Goal: Information Seeking & Learning: Learn about a topic

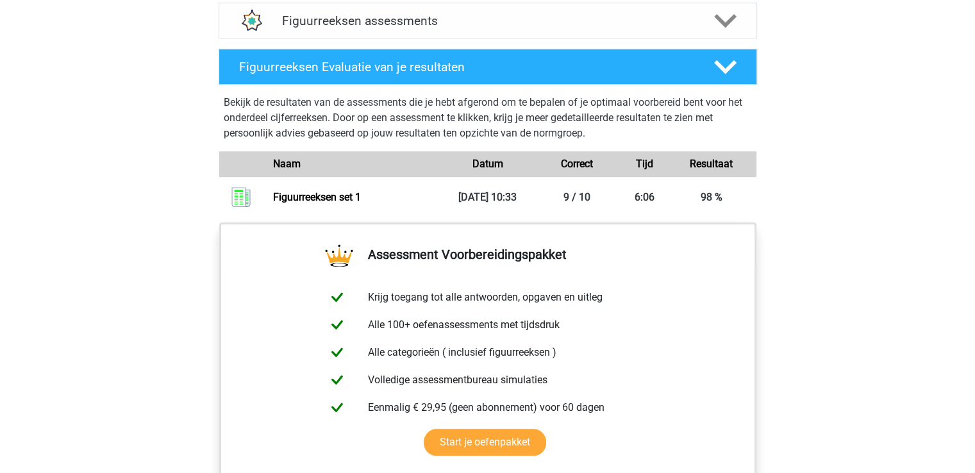
scroll to position [893, 0]
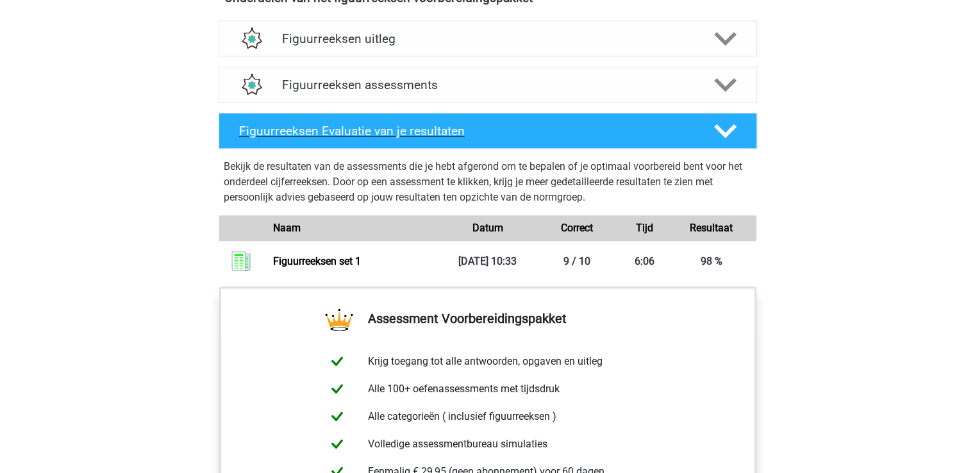
click at [725, 128] on icon at bounding box center [725, 131] width 22 height 22
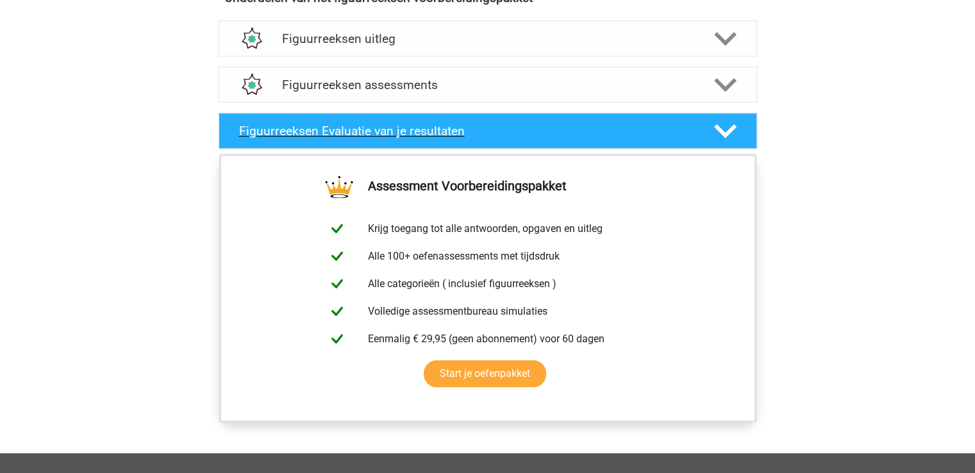
click at [725, 128] on icon at bounding box center [725, 131] width 22 height 22
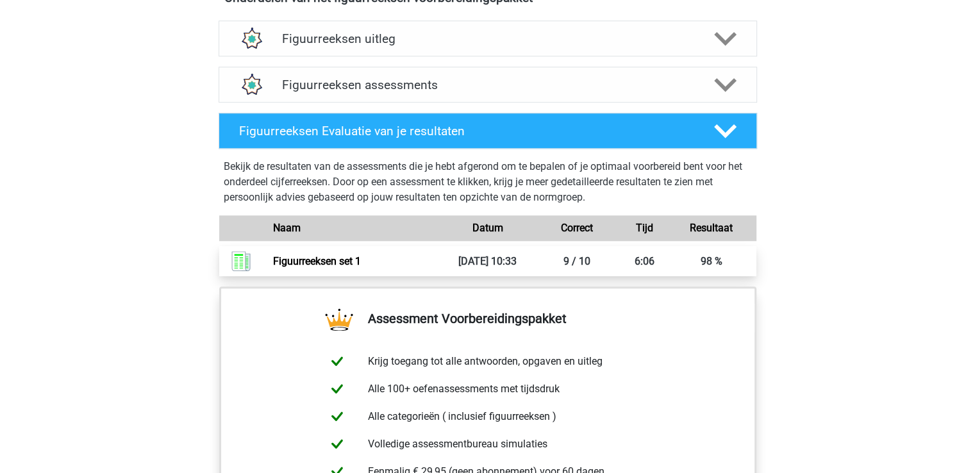
click at [314, 265] on link "Figuurreeksen set 1" at bounding box center [317, 261] width 88 height 12
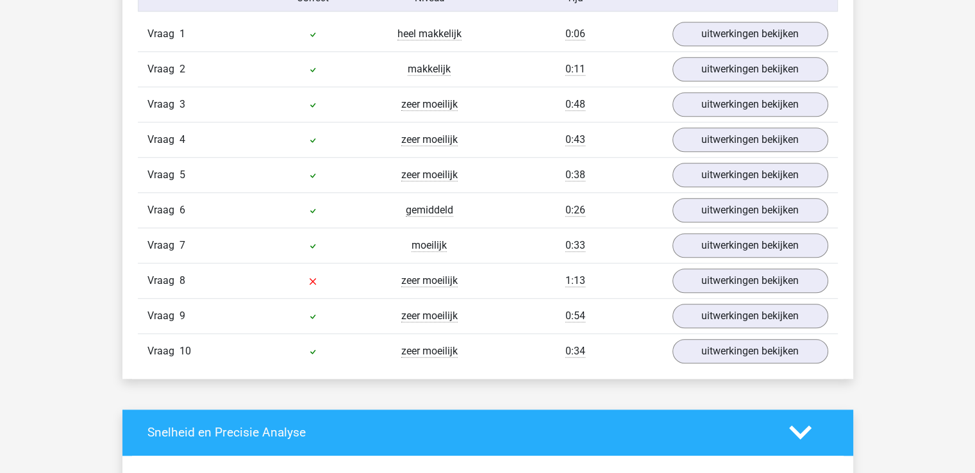
scroll to position [1025, 0]
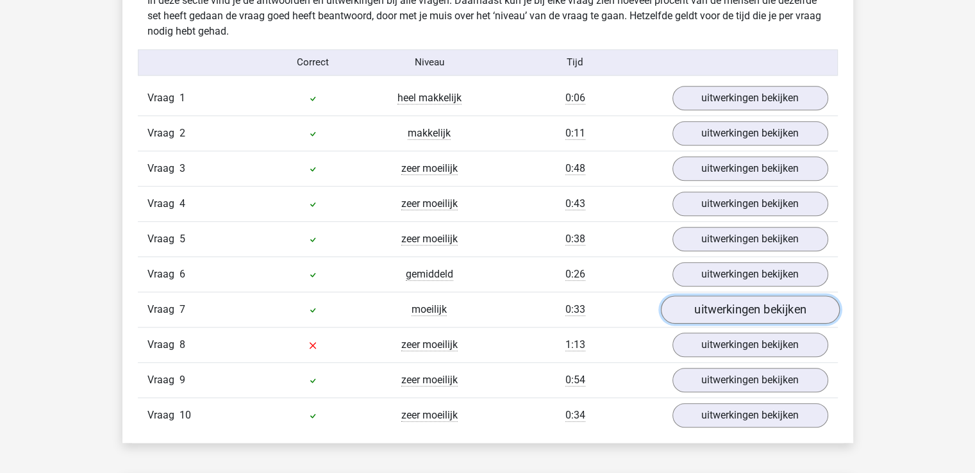
click at [703, 303] on link "uitwerkingen bekijken" at bounding box center [749, 309] width 179 height 28
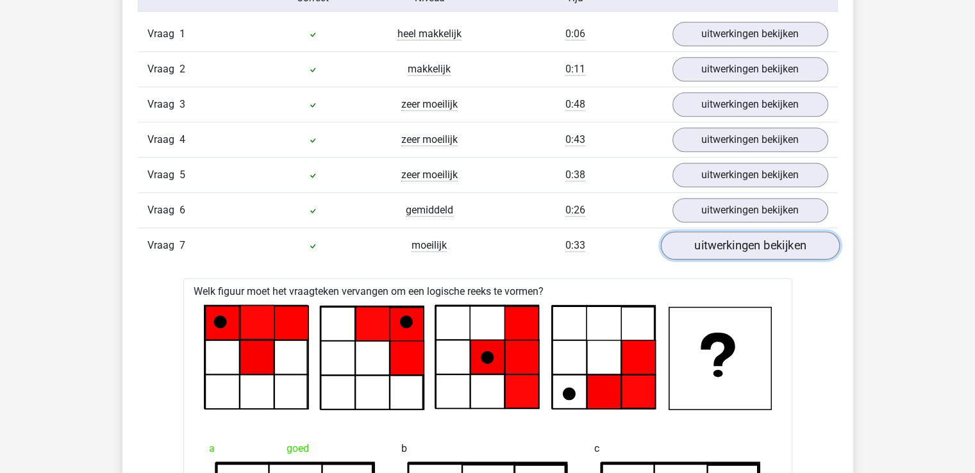
scroll to position [897, 0]
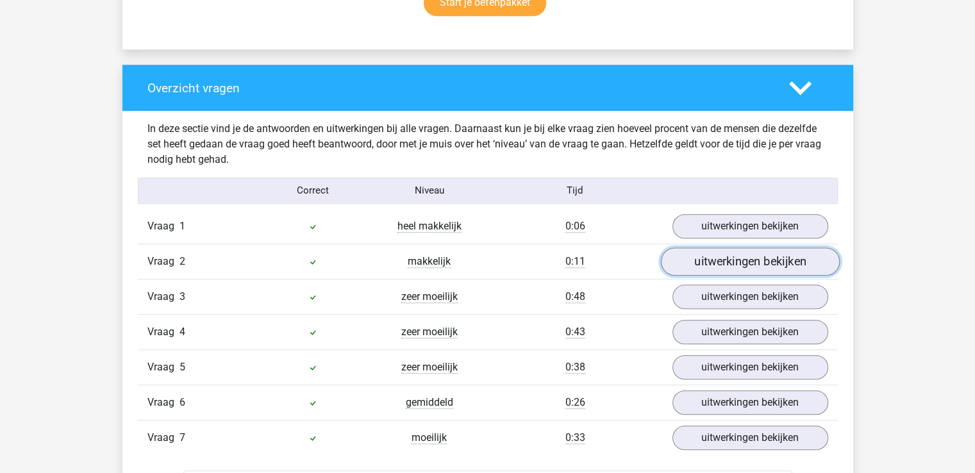
click at [781, 265] on link "uitwerkingen bekijken" at bounding box center [749, 261] width 179 height 28
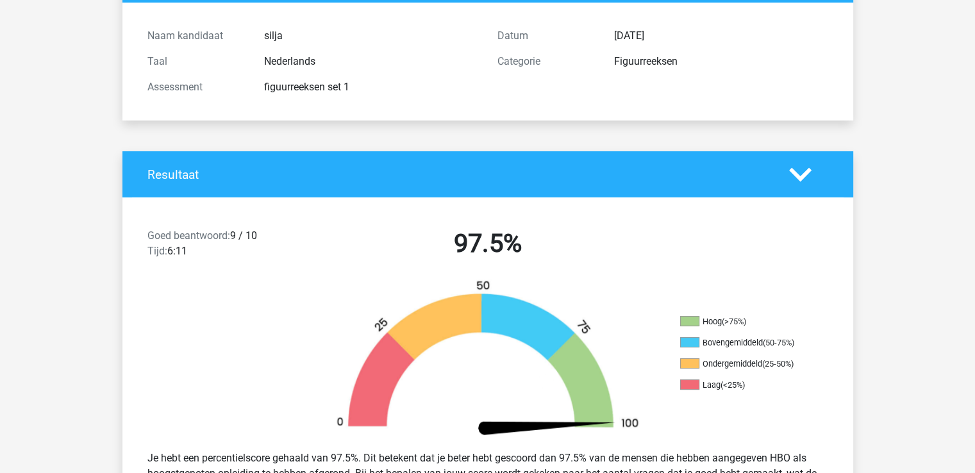
scroll to position [0, 0]
